Goal: Entertainment & Leisure: Consume media (video, audio)

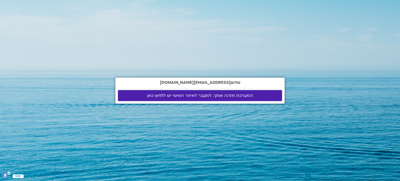
click at [238, 93] on span "המערכת מזהה אותך. למעבר לאיזור האישי יש ללחוץ כאן" at bounding box center [200, 95] width 106 height 5
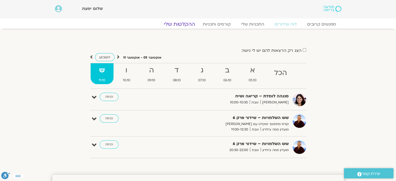
click at [183, 23] on link "ההקלטות שלי" at bounding box center [180, 24] width 44 height 6
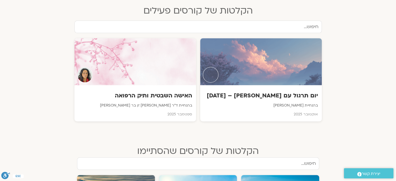
scroll to position [208, 0]
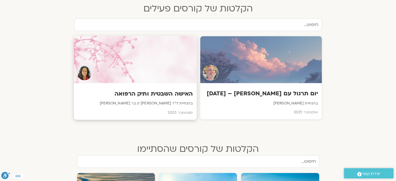
click at [169, 93] on h3 "האישה השבטית ותיק הרפואה" at bounding box center [135, 94] width 115 height 8
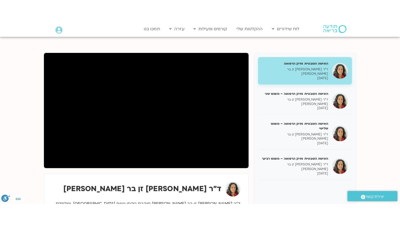
scroll to position [52, 0]
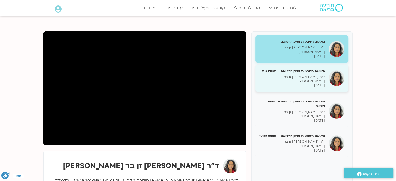
click at [313, 83] on p "14/09/2025" at bounding box center [292, 85] width 66 height 4
